Goal: Task Accomplishment & Management: Use online tool/utility

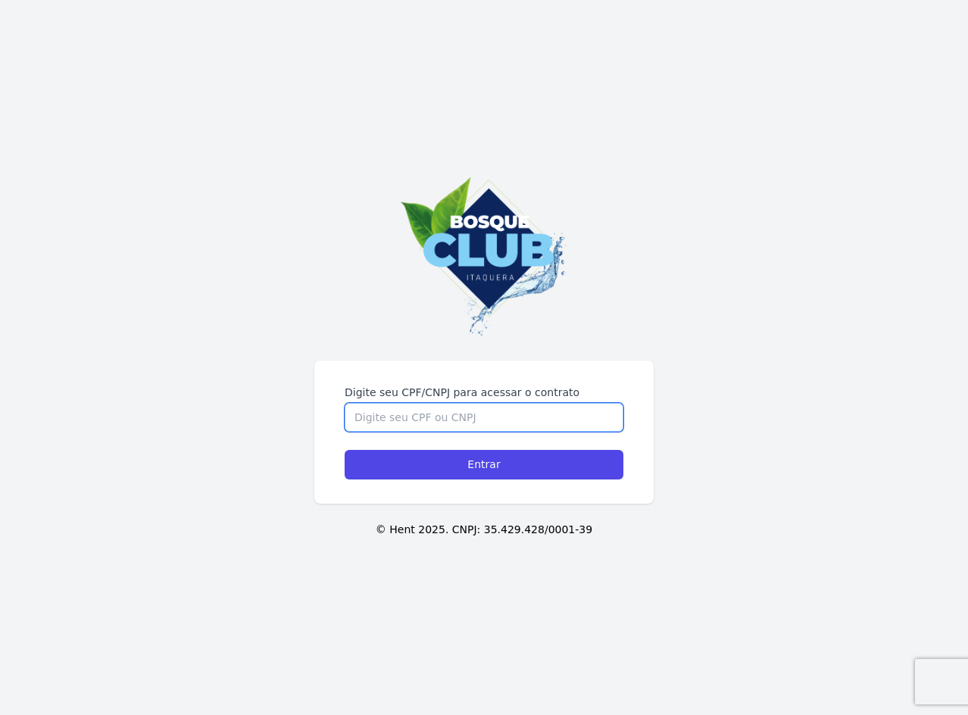
click at [441, 422] on input "Digite seu CPF/CNPJ para acessar o contrato" at bounding box center [483, 417] width 279 height 29
type input "37474363828"
click at [344, 450] on input "Entrar" at bounding box center [483, 465] width 279 height 30
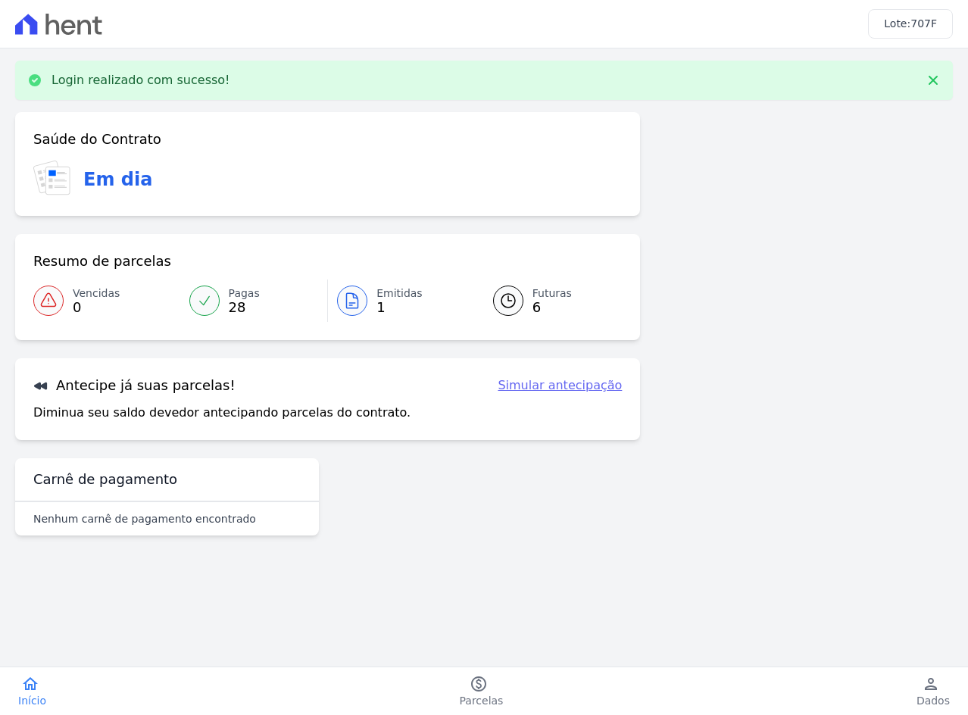
click at [92, 298] on span "Vencidas" at bounding box center [96, 293] width 47 height 16
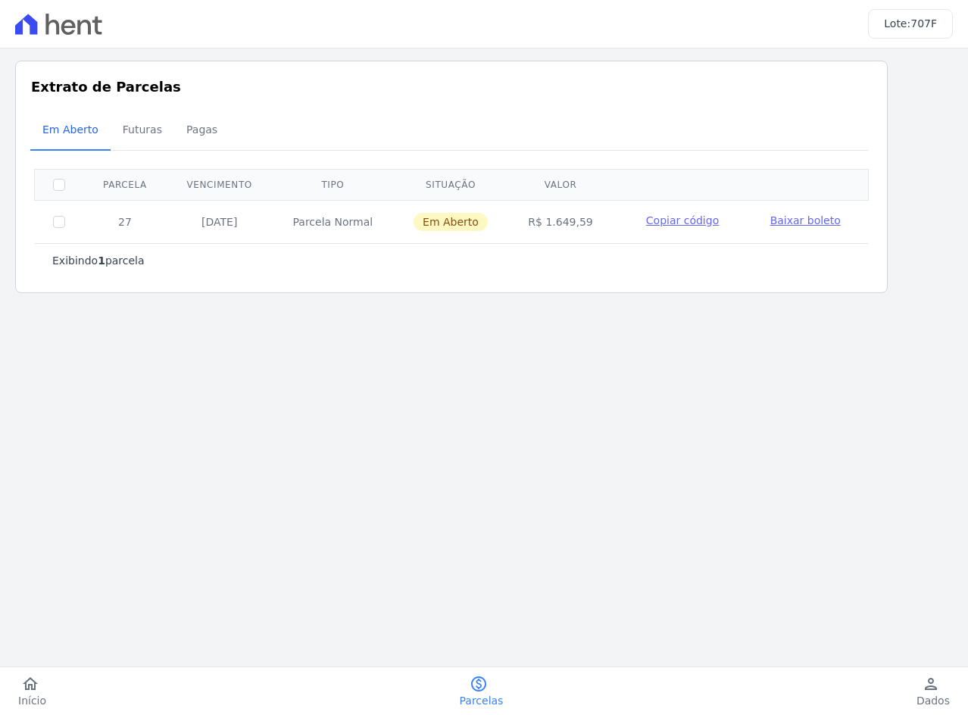
drag, startPoint x: 467, startPoint y: 399, endPoint x: 341, endPoint y: 426, distance: 128.6
click at [467, 400] on main "Listagem de parcelas Baixar PDF Extrato de Parcelas Em [GEOGRAPHIC_DATA] Futura…" at bounding box center [484, 338] width 968 height 581
click at [6, 685] on link "home Início" at bounding box center [32, 691] width 64 height 33
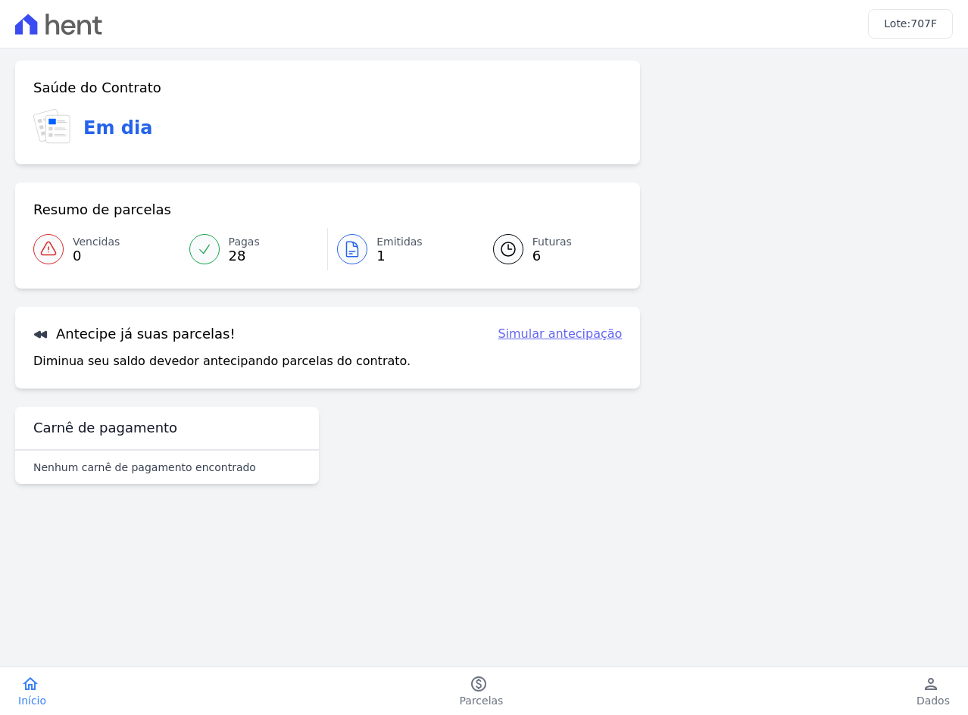
click at [234, 257] on span "28" at bounding box center [244, 256] width 31 height 12
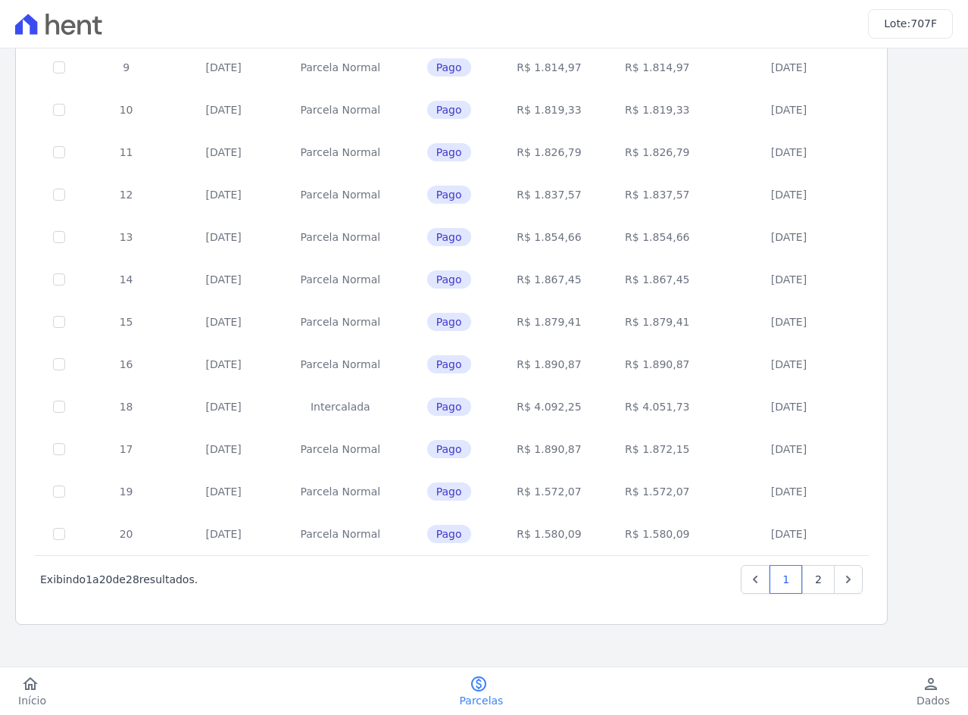
scroll to position [500, 0]
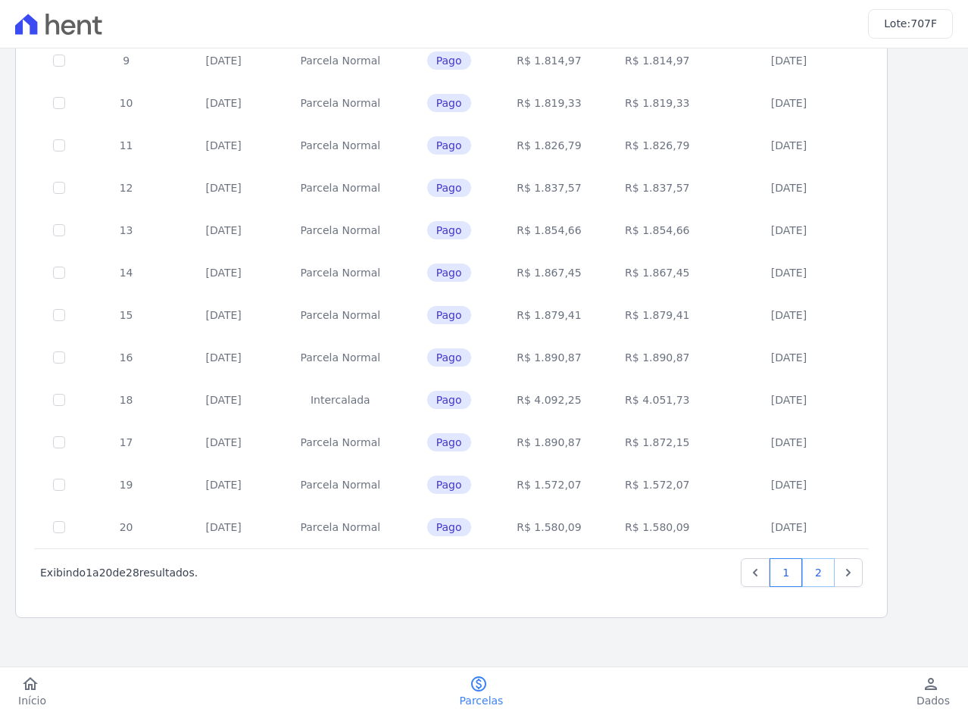
click at [816, 572] on link "2" at bounding box center [818, 572] width 33 height 29
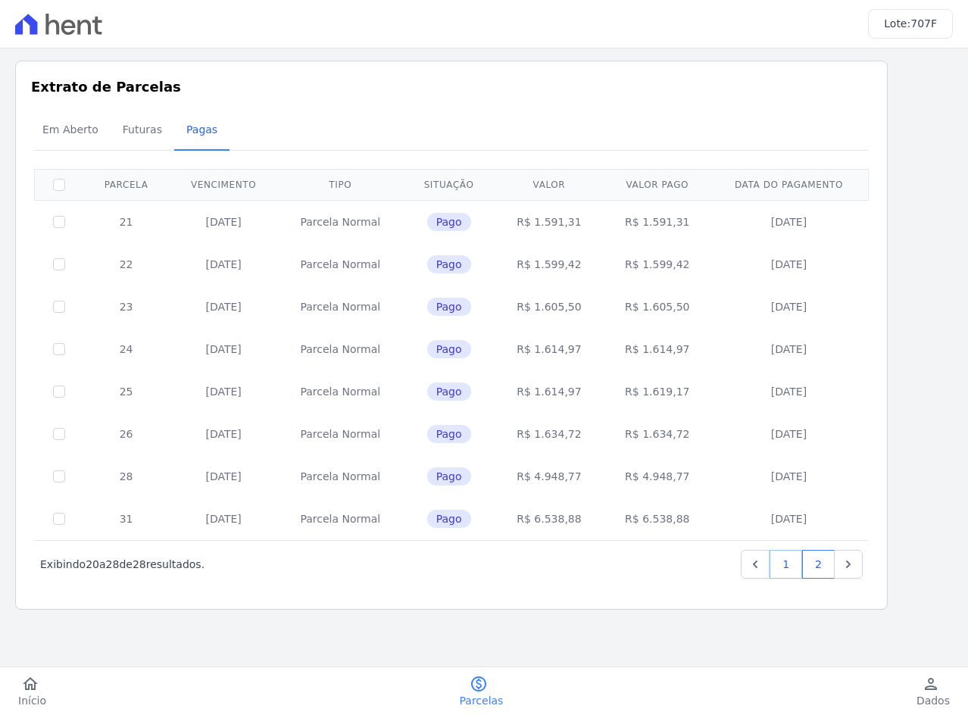
click at [782, 560] on link "1" at bounding box center [785, 564] width 33 height 29
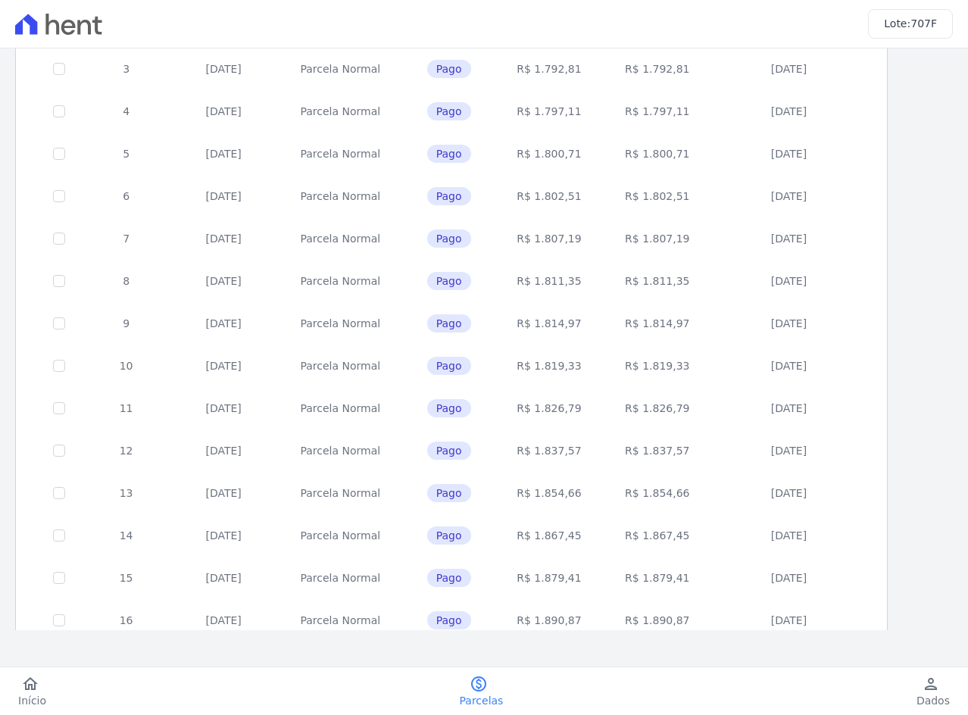
scroll to position [500, 0]
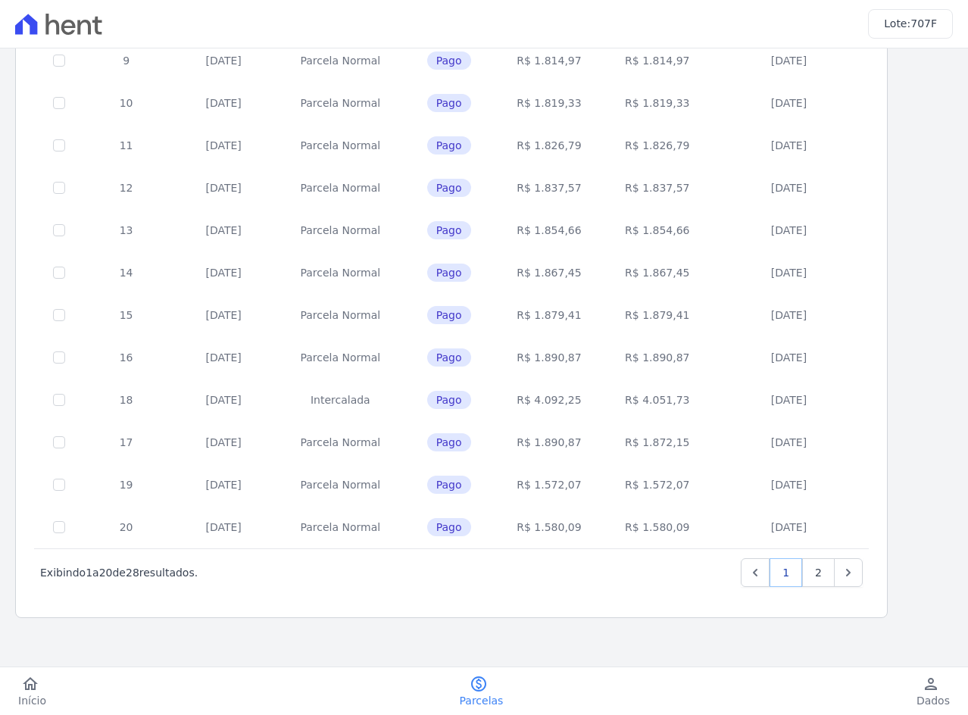
click at [786, 574] on link "1" at bounding box center [785, 572] width 33 height 29
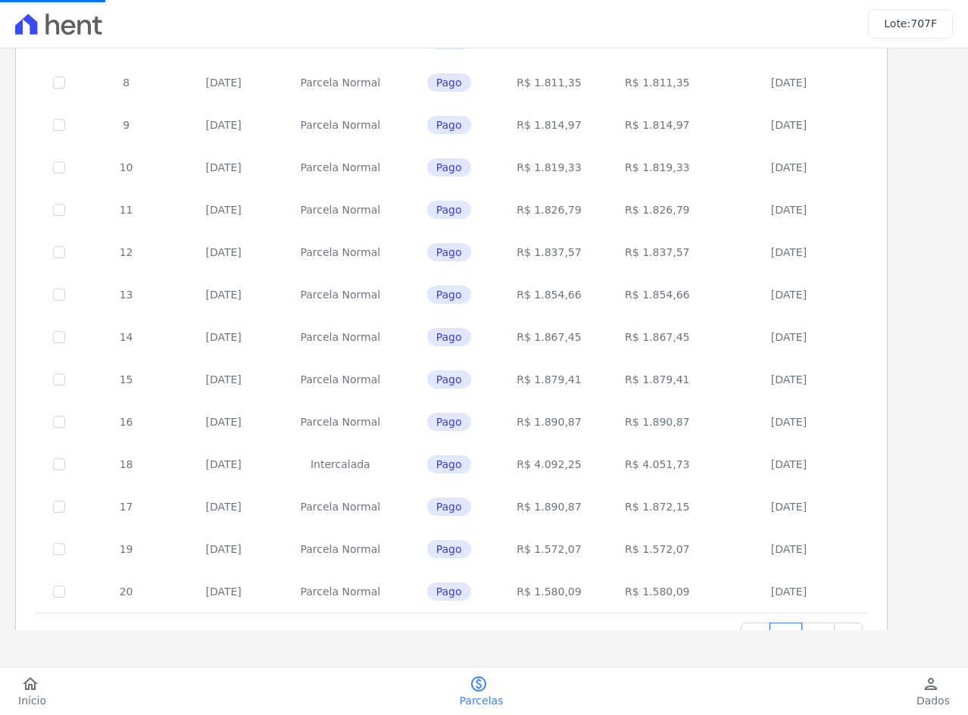
scroll to position [0, 0]
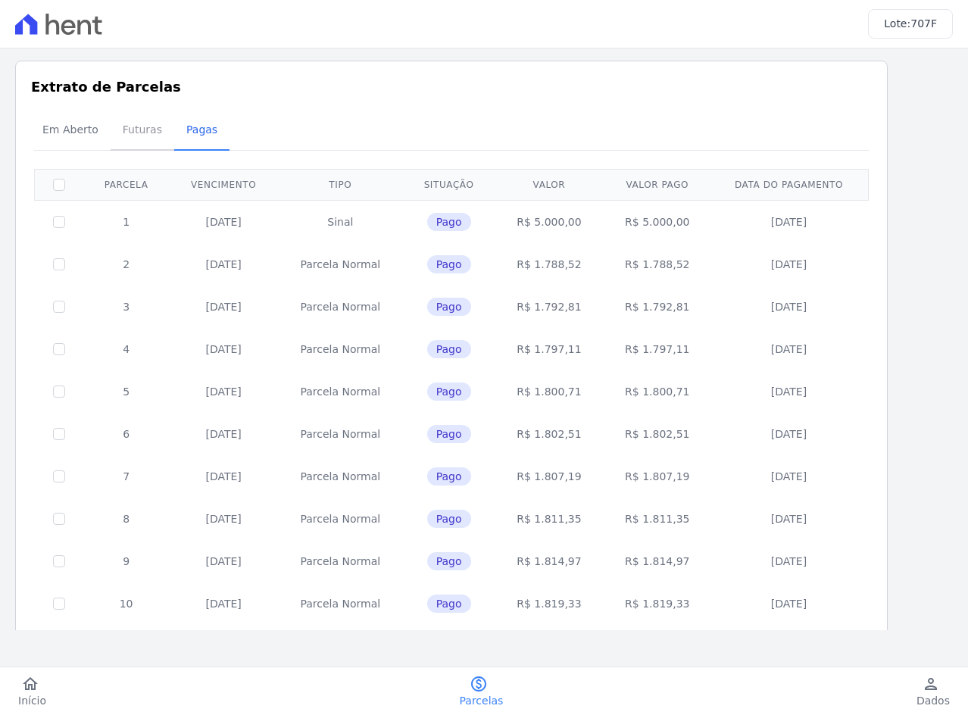
click at [132, 126] on span "Futuras" at bounding box center [143, 129] width 58 height 30
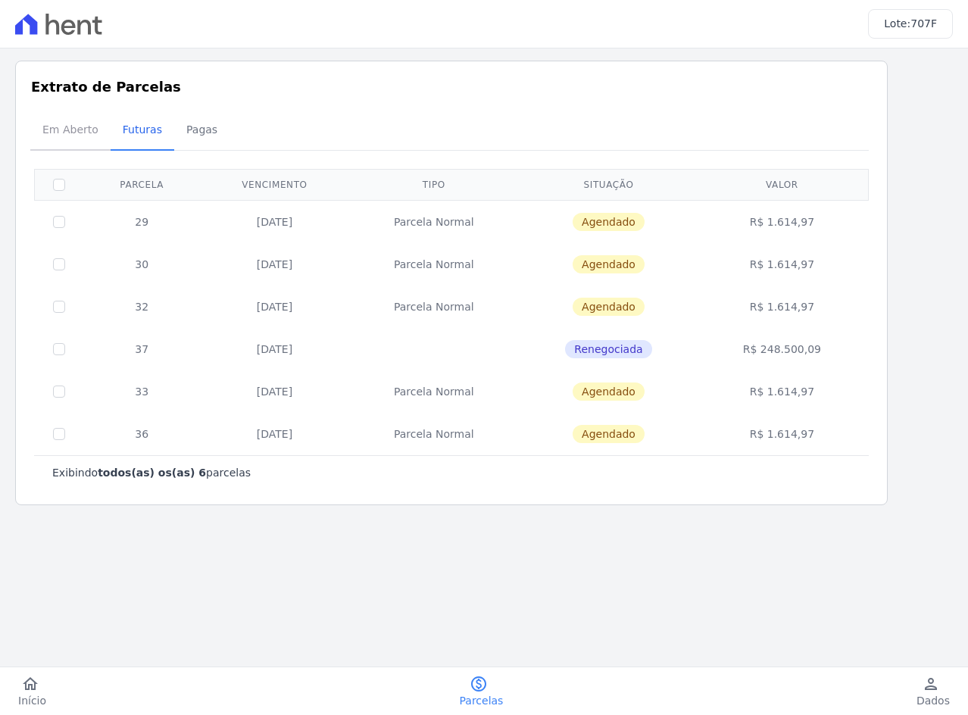
click at [55, 129] on span "Em Aberto" at bounding box center [70, 129] width 74 height 30
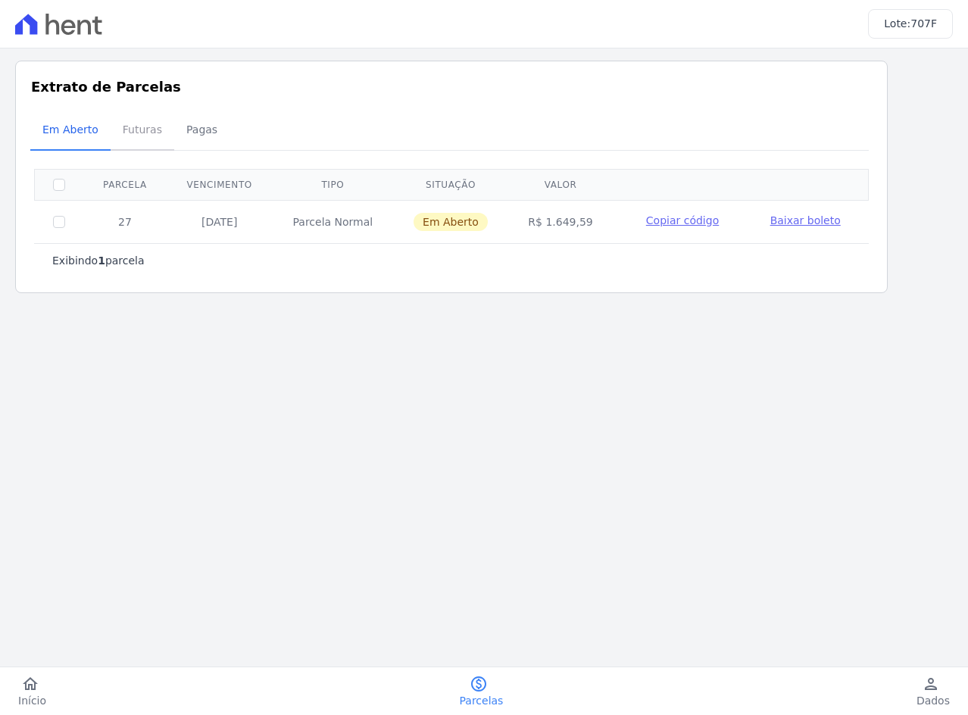
click at [114, 134] on span "Futuras" at bounding box center [143, 129] width 58 height 30
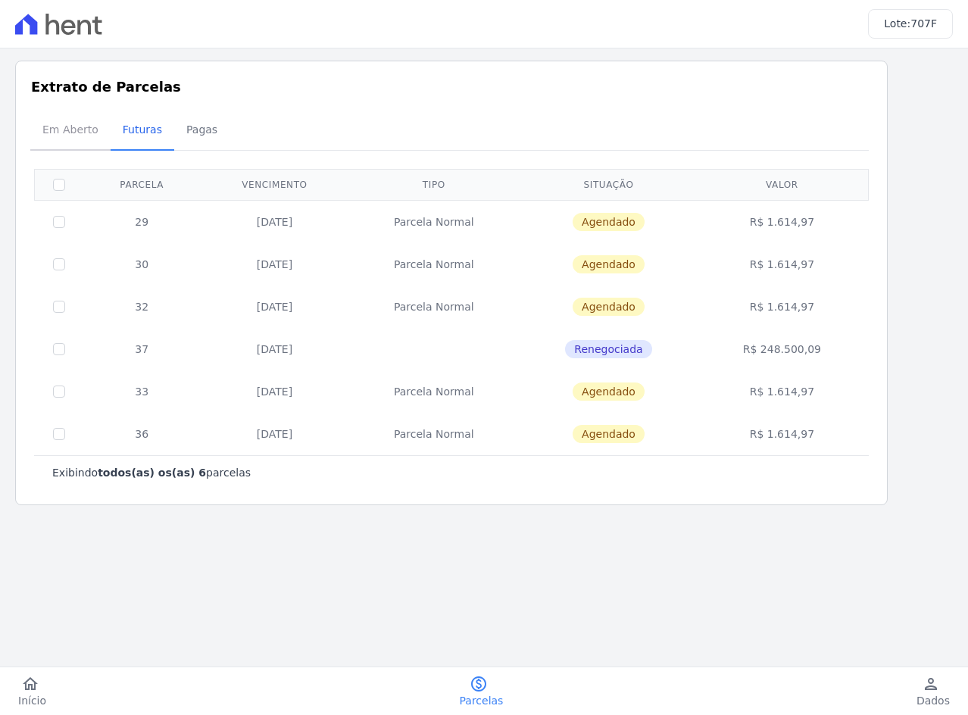
click at [45, 135] on span "Em Aberto" at bounding box center [70, 129] width 74 height 30
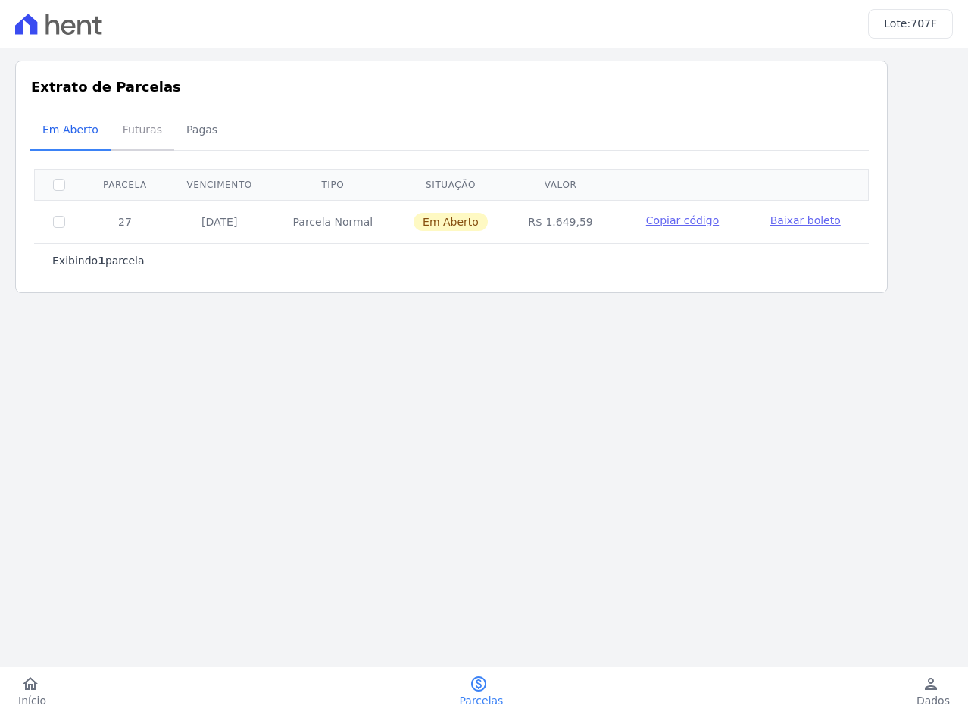
click at [123, 131] on span "Futuras" at bounding box center [143, 129] width 58 height 30
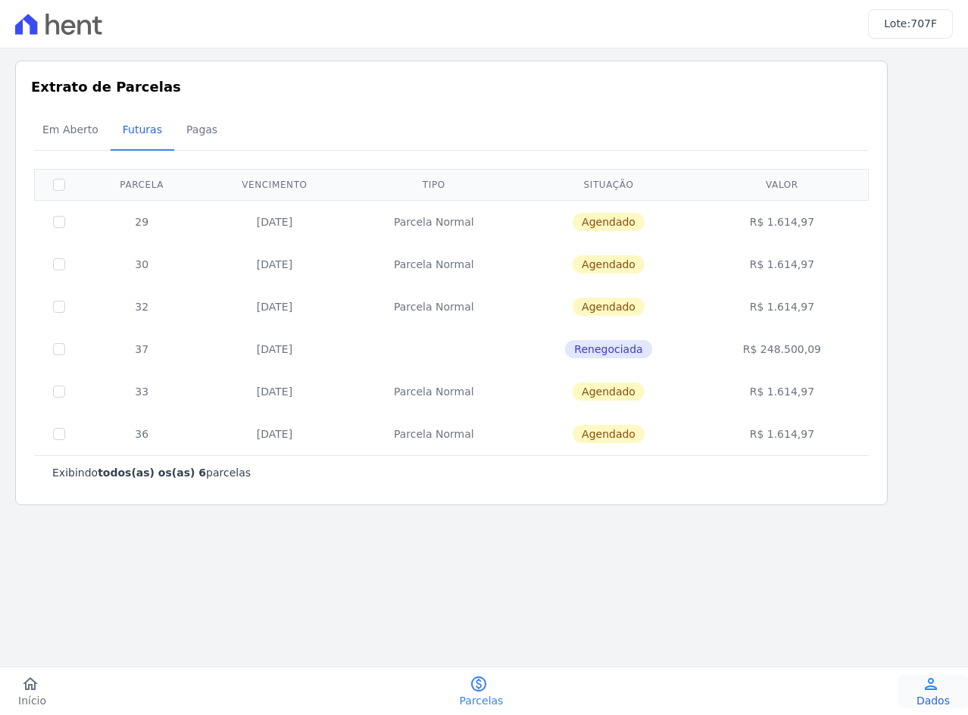
click at [924, 690] on icon "person" at bounding box center [930, 684] width 18 height 18
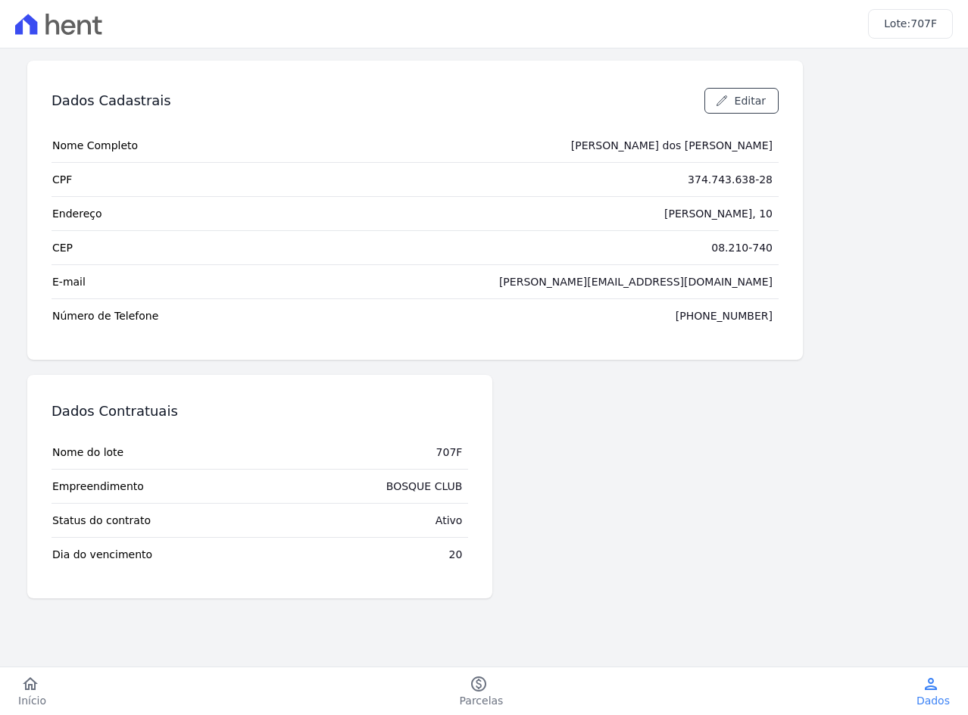
click at [807, 692] on div "home Início home Início paid Parcelas paid Parcelas person Dados person Dados" at bounding box center [484, 691] width 968 height 33
click at [92, 24] on icon at bounding box center [58, 24] width 87 height 21
click at [482, 681] on icon "paid" at bounding box center [478, 684] width 18 height 18
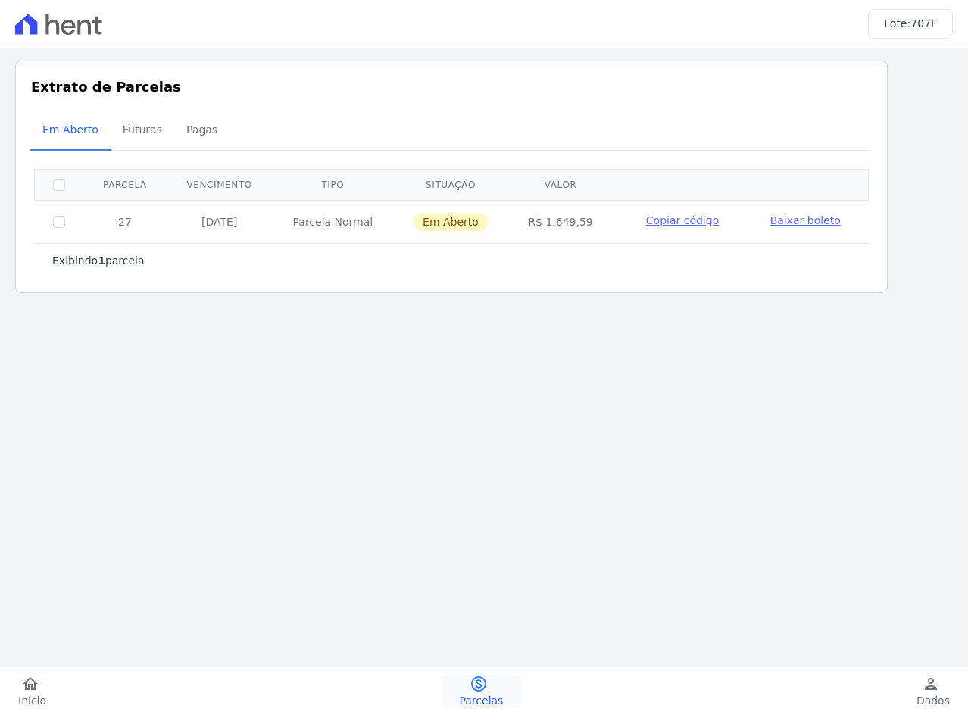
click at [483, 681] on icon "paid" at bounding box center [478, 684] width 18 height 18
click at [33, 682] on icon "home" at bounding box center [30, 684] width 18 height 18
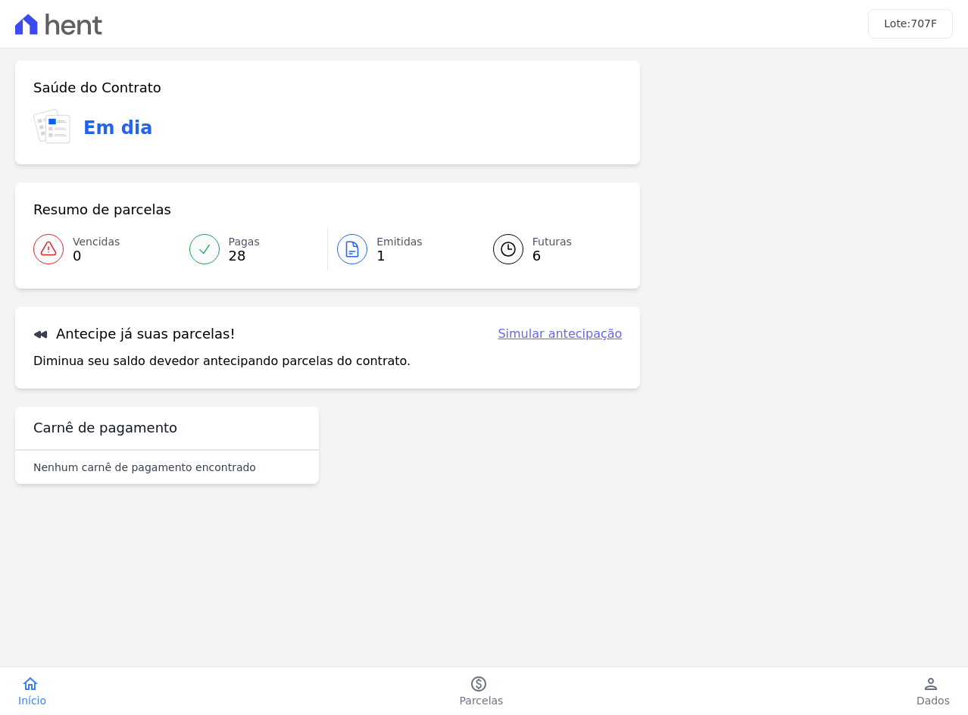
click at [129, 439] on div "Carnê de pagamento" at bounding box center [167, 429] width 304 height 44
click at [145, 346] on div "Antecipe já suas parcelas! Simular antecipação Diminua seu saldo devedor anteci…" at bounding box center [327, 348] width 625 height 82
click at [170, 341] on h3 "Antecipe já suas parcelas!" at bounding box center [134, 334] width 202 height 18
click at [173, 369] on p "Diminua seu saldo devedor antecipando parcelas do contrato." at bounding box center [221, 361] width 377 height 18
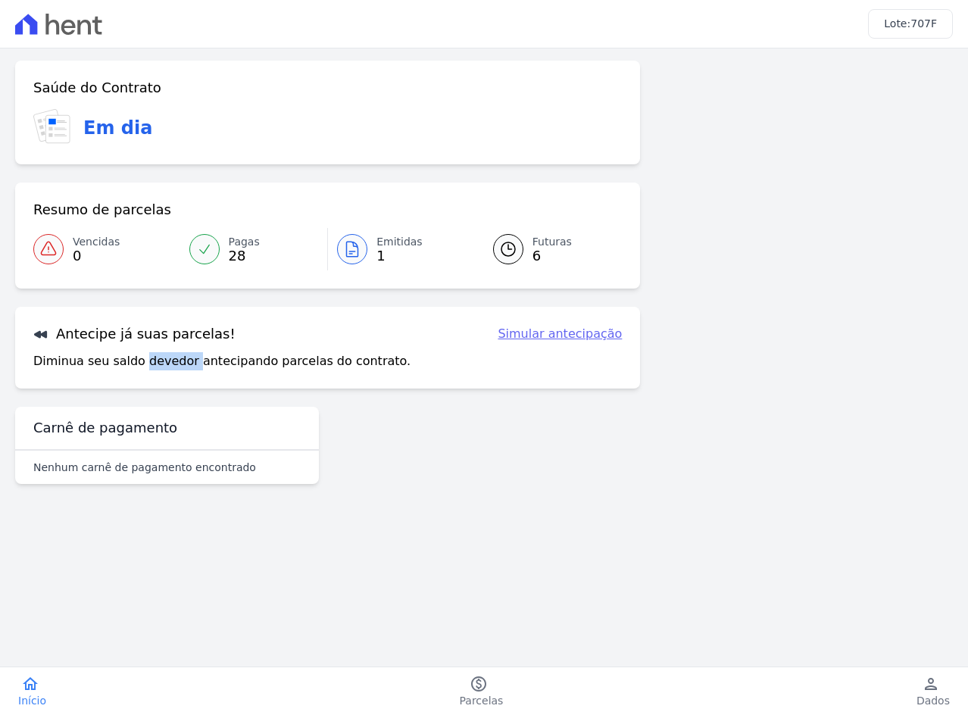
click at [525, 340] on link "Simular antecipação" at bounding box center [559, 334] width 124 height 18
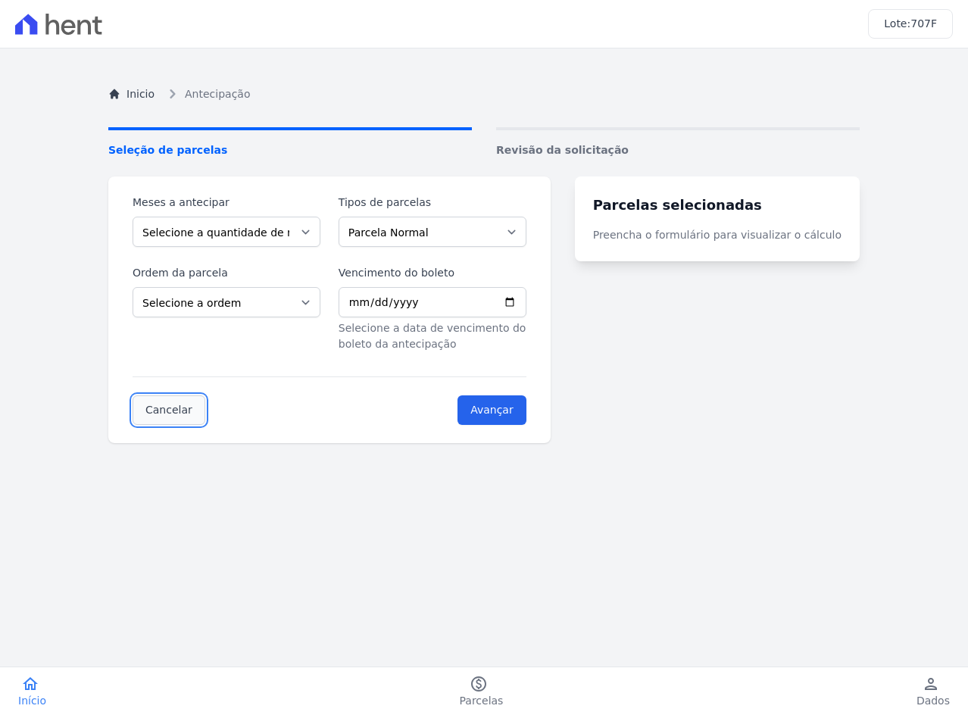
click at [167, 410] on link "Cancelar" at bounding box center [168, 410] width 73 height 30
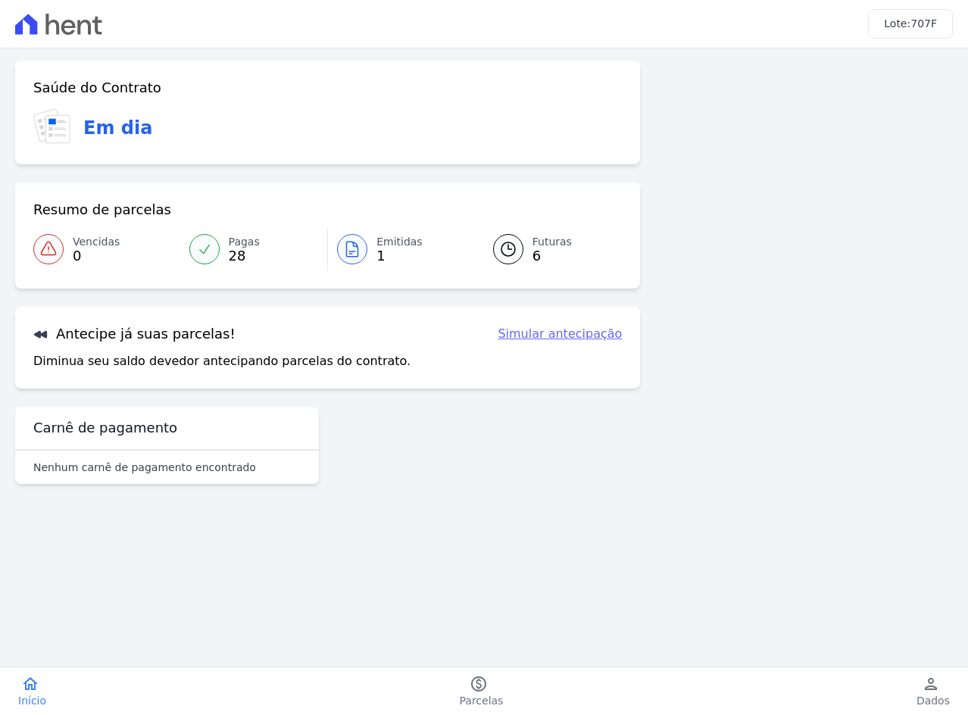
click at [538, 338] on link "Simular antecipação" at bounding box center [559, 334] width 124 height 18
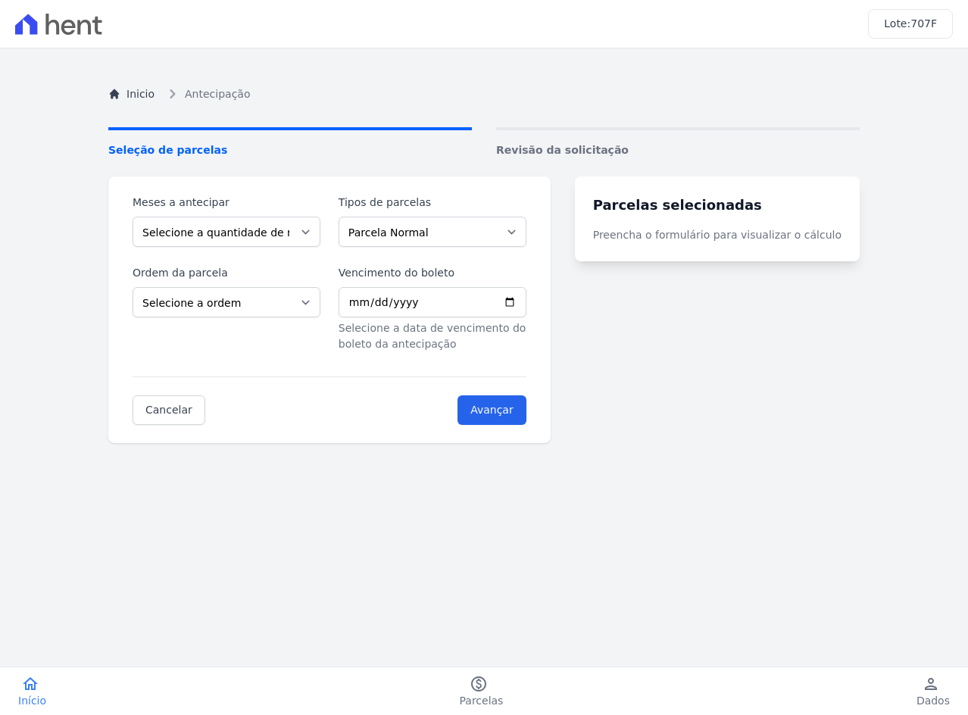
click at [547, 146] on span "Revisão da solicitação" at bounding box center [677, 150] width 363 height 16
click at [572, 111] on div "Inicio Antecipação Seleção de parcelas Revisão da solicitação Meses a antecipar…" at bounding box center [483, 418] width 775 height 715
click at [677, 207] on h3 "Parcelas selecionadas" at bounding box center [717, 205] width 248 height 20
click at [157, 408] on link "Cancelar" at bounding box center [168, 410] width 73 height 30
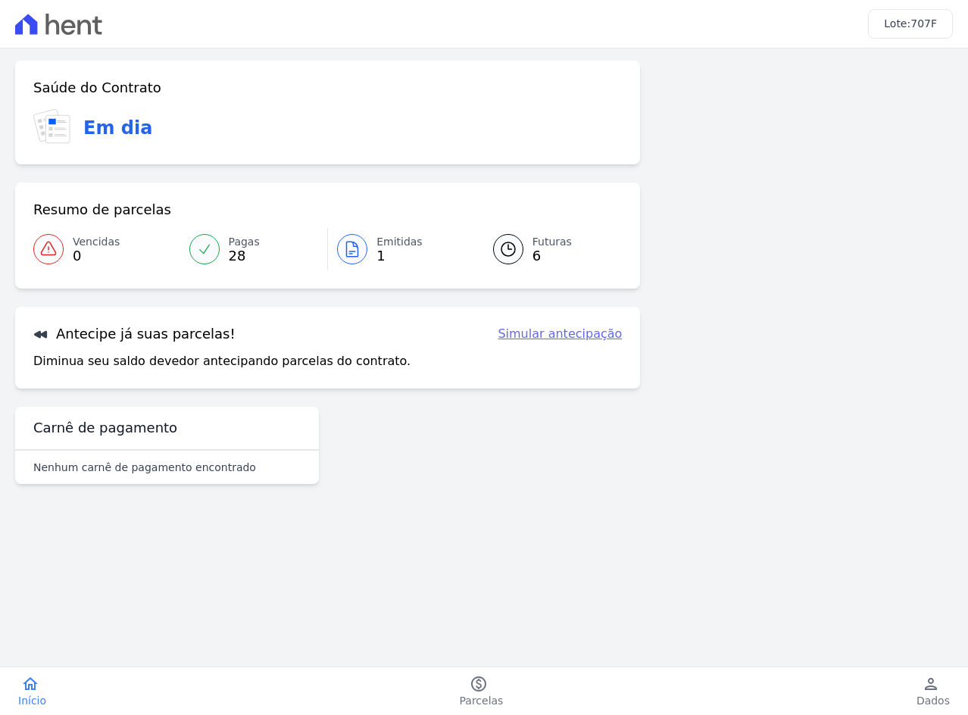
click at [83, 125] on h3 "Em dia" at bounding box center [117, 127] width 69 height 27
click at [51, 120] on icon at bounding box center [51, 122] width 7 height 6
click at [51, 123] on icon at bounding box center [51, 122] width 7 height 6
